Goal: Task Accomplishment & Management: Use online tool/utility

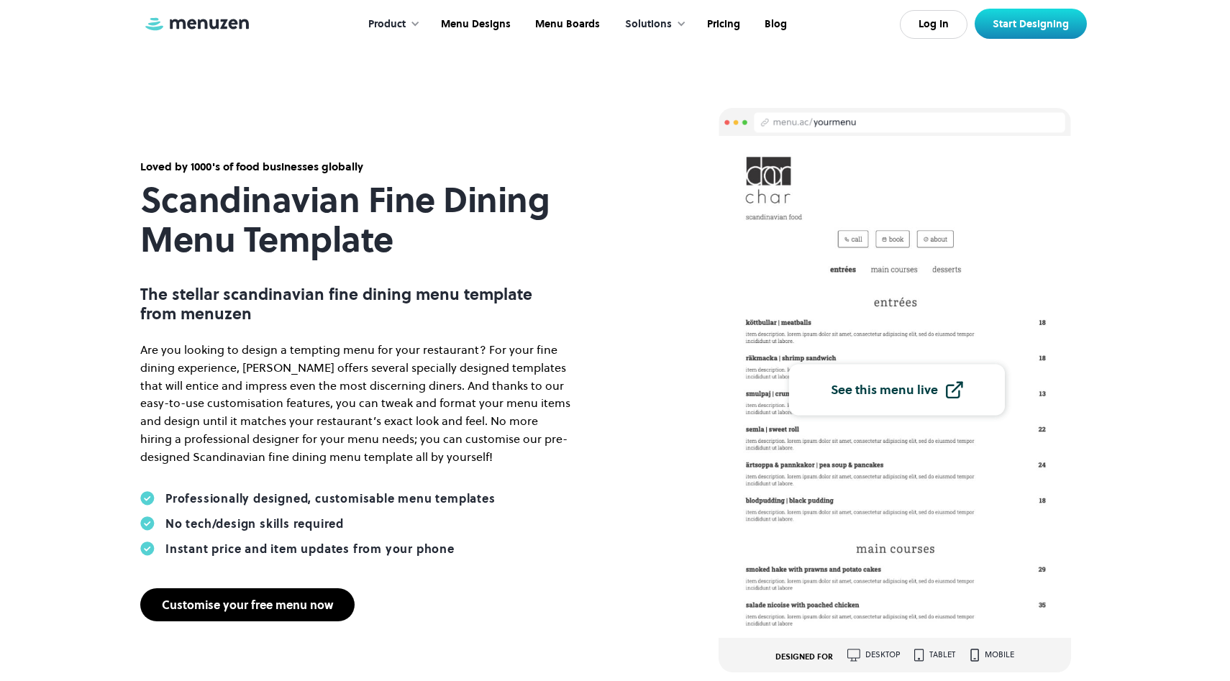
scroll to position [7, 0]
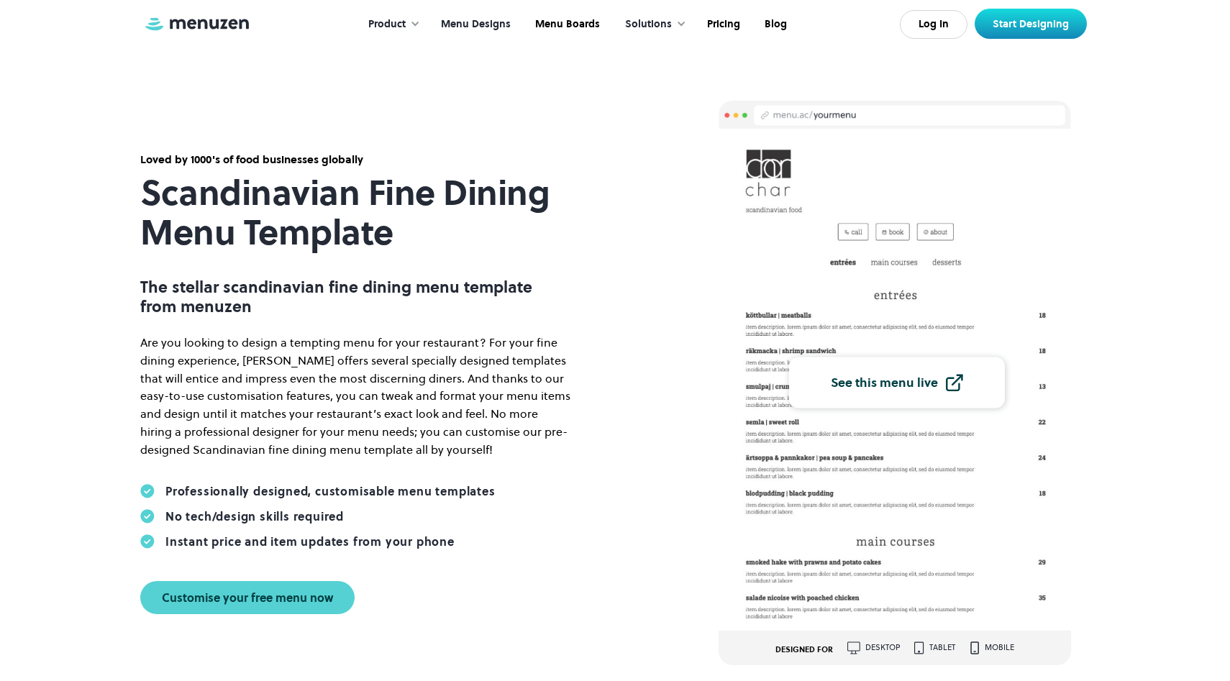
click at [492, 26] on link "Menu Designs" at bounding box center [474, 24] width 94 height 45
click at [485, 18] on link "Menu Designs" at bounding box center [474, 24] width 94 height 45
click at [179, 593] on div "Customise your free menu now" at bounding box center [247, 598] width 171 height 12
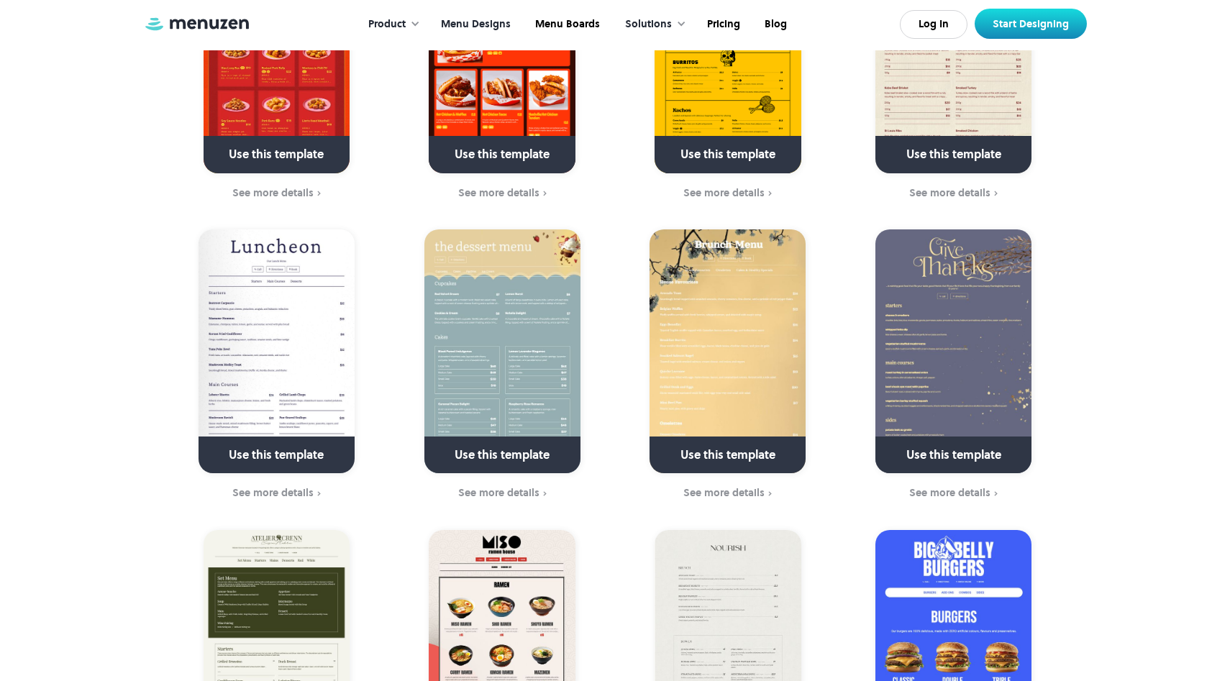
scroll to position [526, 0]
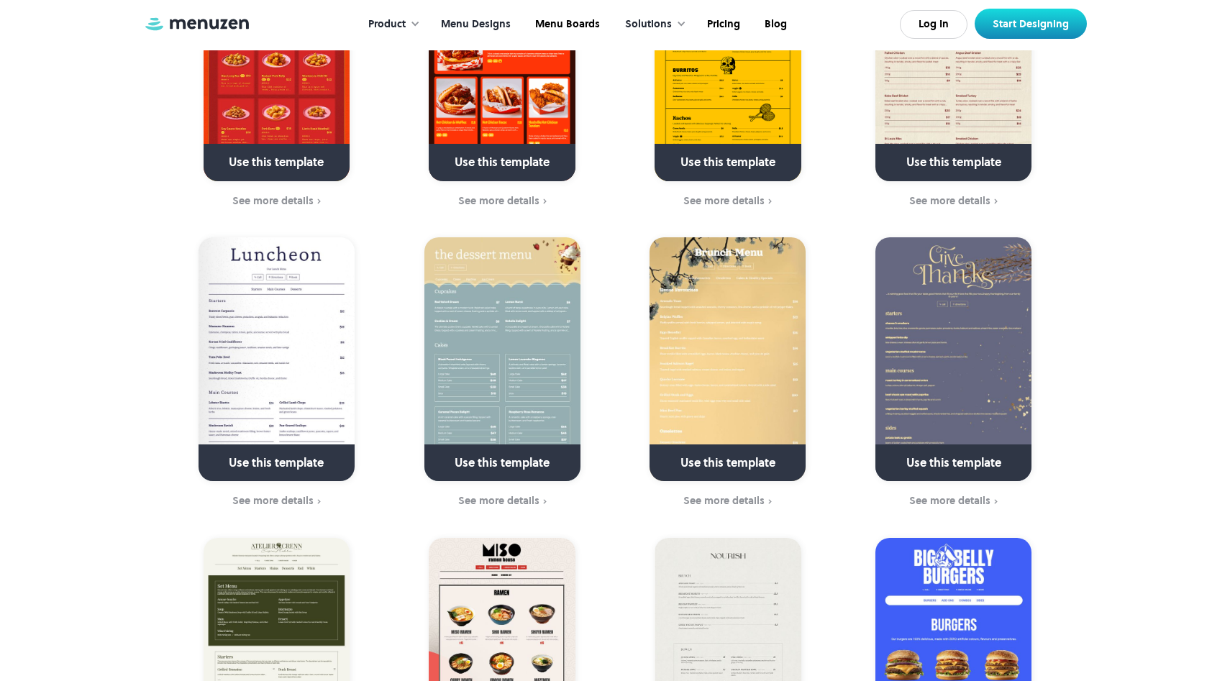
click at [506, 452] on link at bounding box center [503, 469] width 208 height 37
